Goal: Entertainment & Leisure: Browse casually

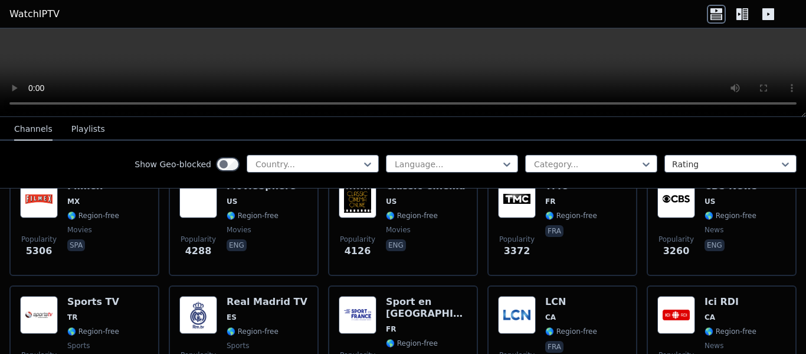
scroll to position [295, 0]
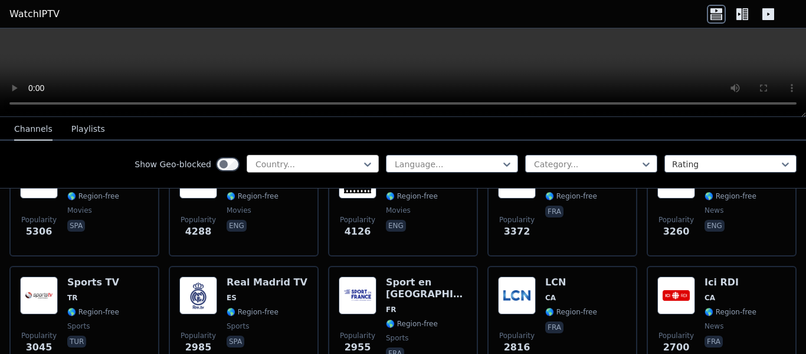
click at [313, 161] on div at bounding box center [307, 164] width 107 height 12
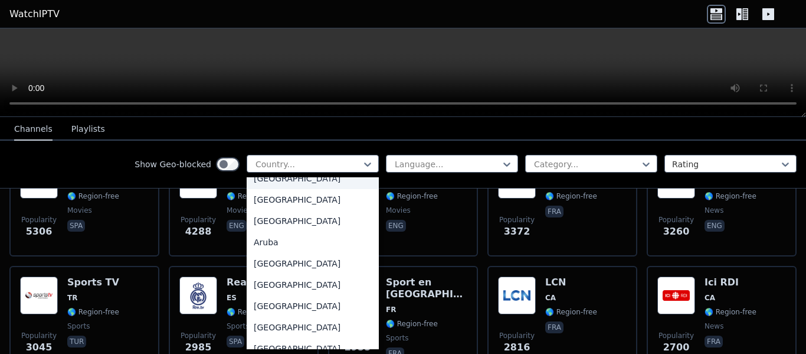
scroll to position [138, 0]
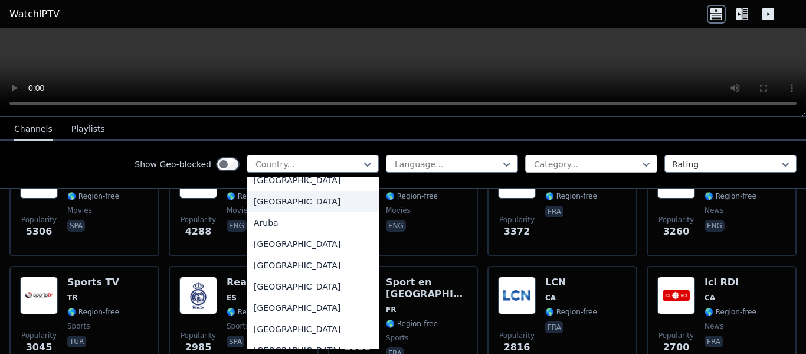
click at [556, 164] on div at bounding box center [586, 164] width 107 height 12
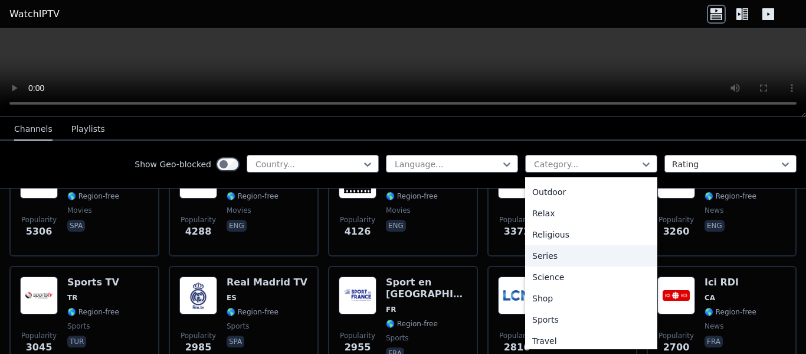
scroll to position [407, 0]
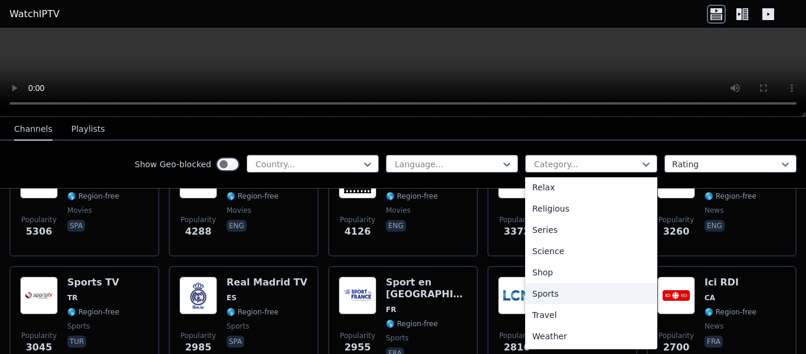
drag, startPoint x: 574, startPoint y: 273, endPoint x: 547, endPoint y: 300, distance: 38.8
click at [547, 302] on div "All categories Automobiles Animation Business Classic Comedy Cooking Culture Do…" at bounding box center [591, 263] width 132 height 172
click at [547, 300] on div "Sports" at bounding box center [591, 293] width 132 height 21
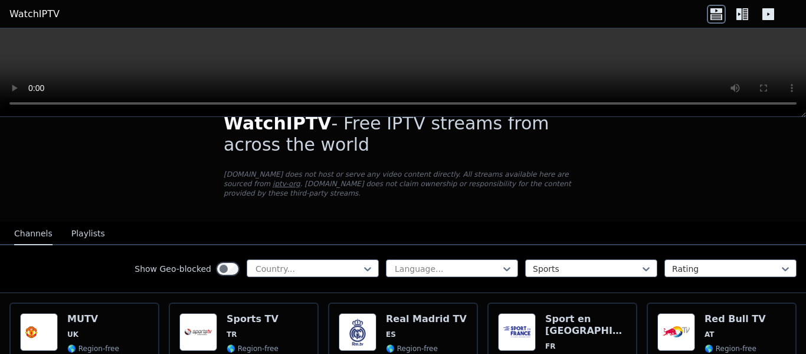
scroll to position [99, 0]
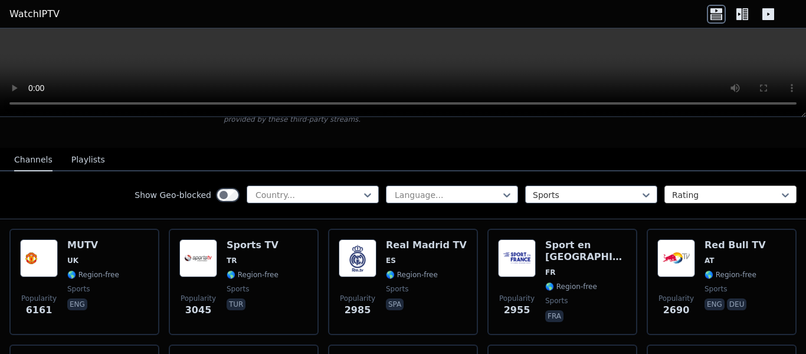
click at [678, 189] on div at bounding box center [725, 195] width 107 height 12
click at [405, 189] on div at bounding box center [447, 195] width 107 height 12
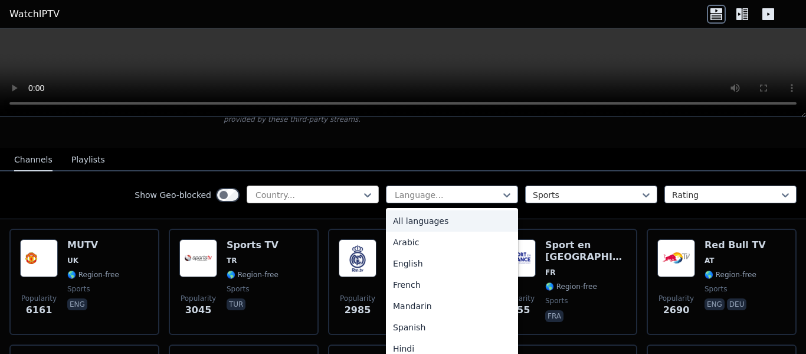
click at [310, 189] on div at bounding box center [307, 195] width 107 height 12
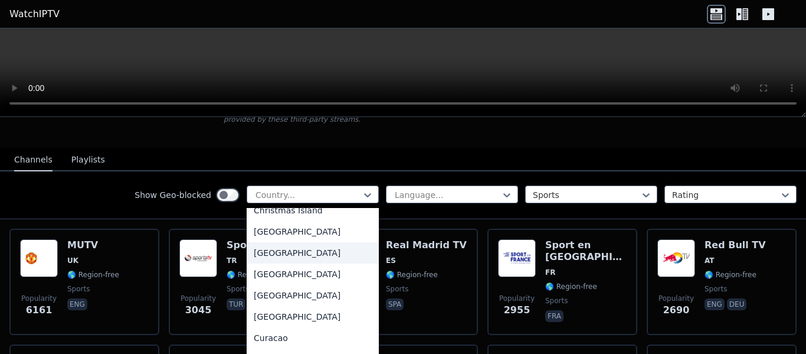
scroll to position [885, 0]
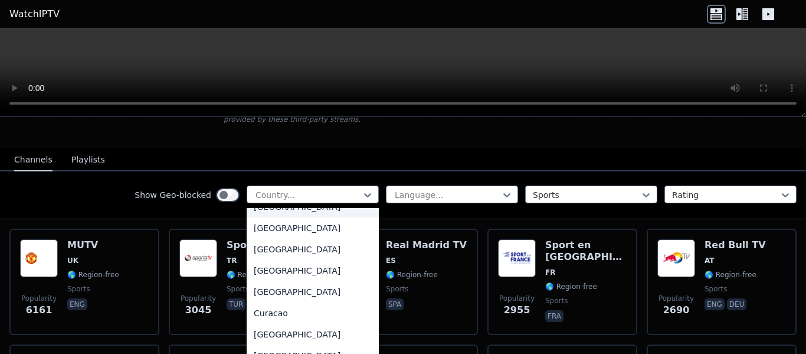
click at [440, 148] on nav "Channels Playlists" at bounding box center [403, 160] width 806 height 24
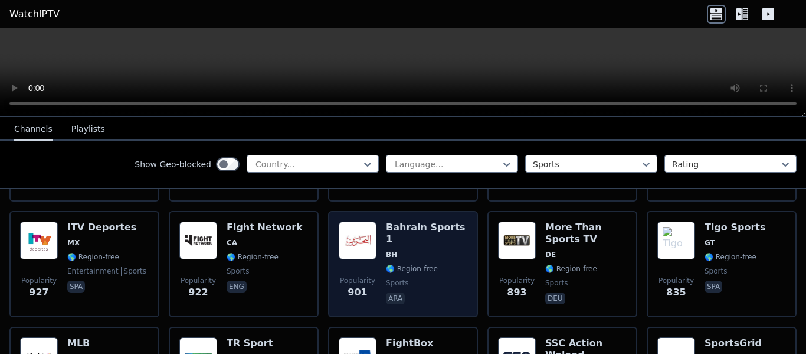
scroll to position [590, 0]
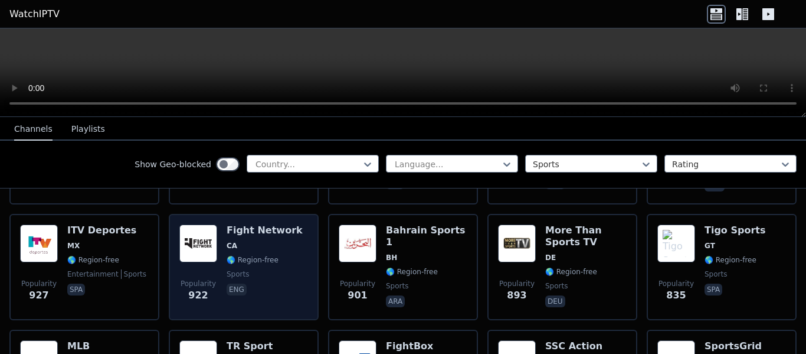
click at [199, 240] on img at bounding box center [198, 243] width 38 height 38
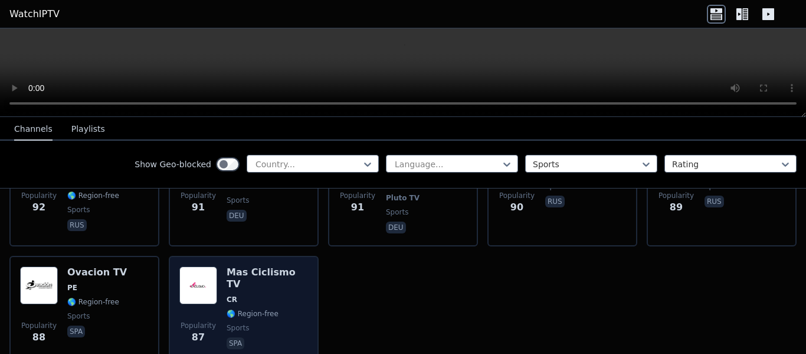
scroll to position [2693, 0]
